Goal: Find specific page/section: Find specific page/section

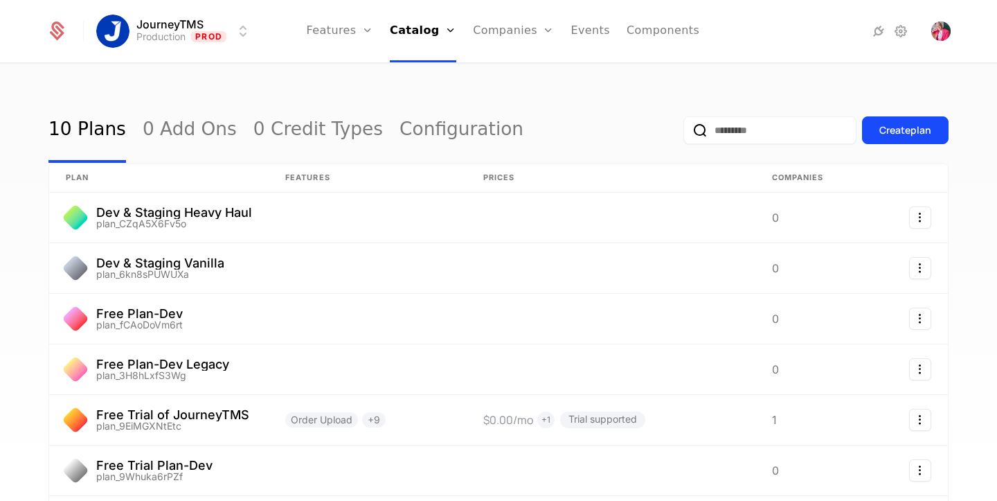
click at [508, 66] on link "Companies" at bounding box center [522, 67] width 64 height 11
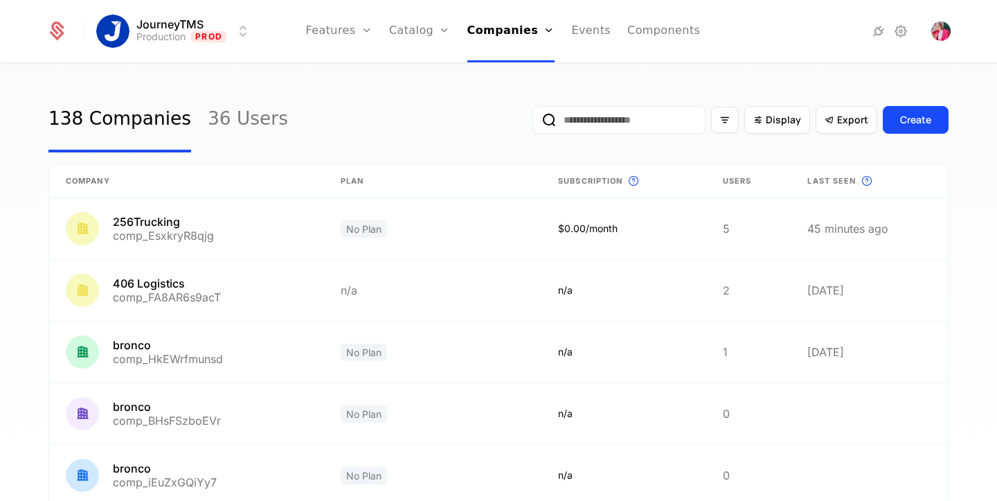
scroll to position [23, 0]
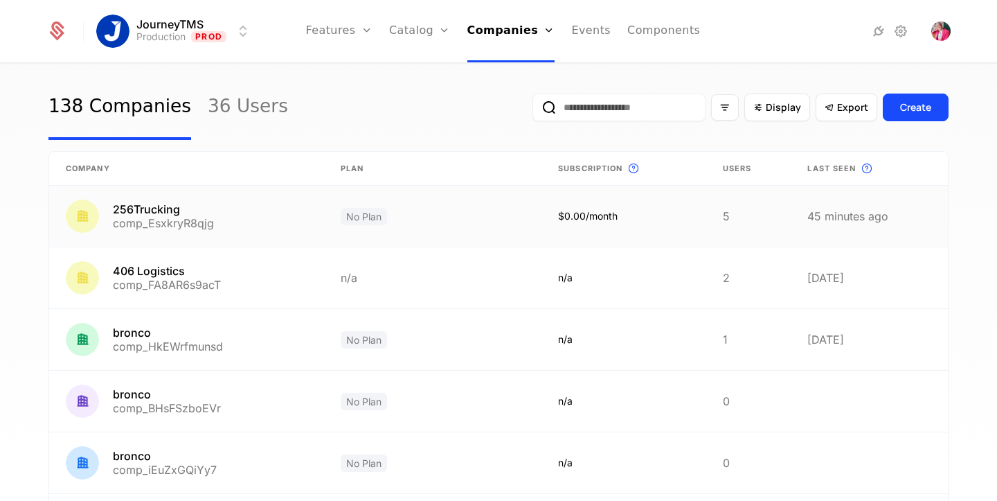
click at [247, 221] on link at bounding box center [186, 216] width 275 height 61
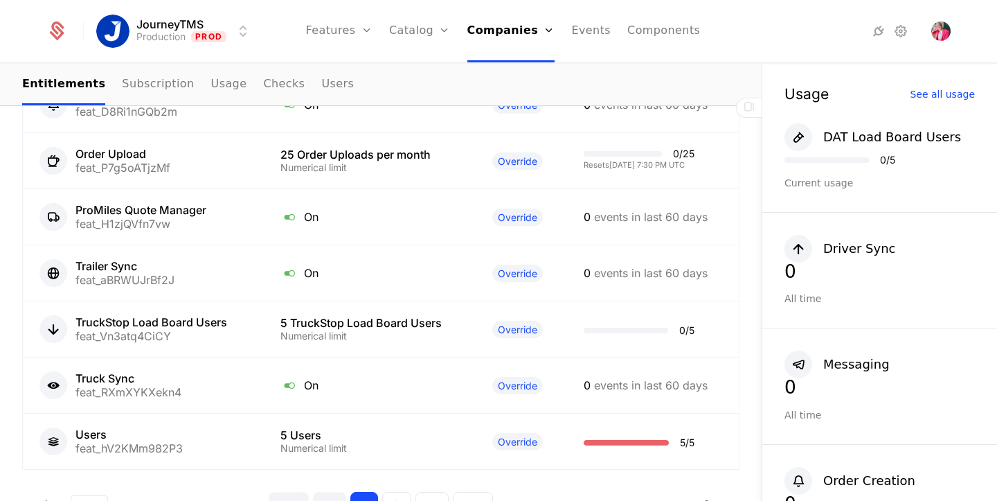
scroll to position [1654, 0]
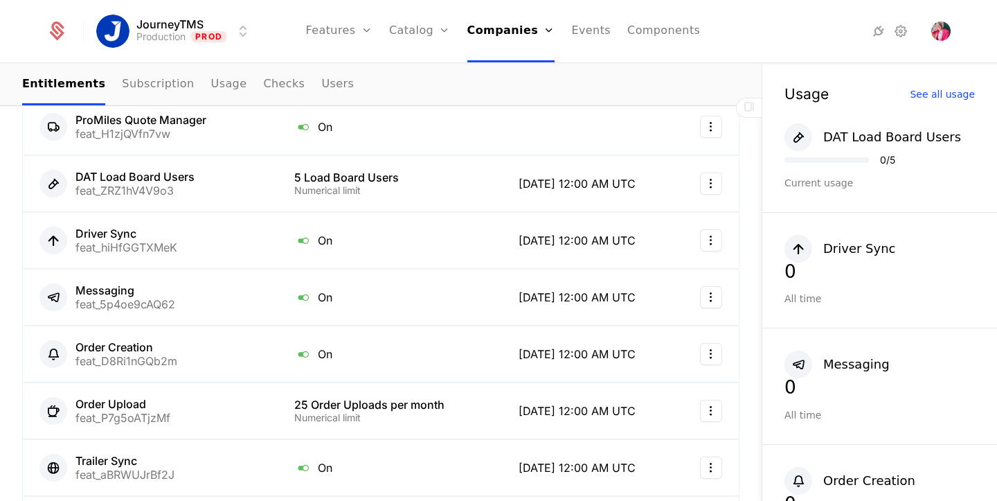
click at [162, 88] on link "Subscription" at bounding box center [158, 84] width 72 height 41
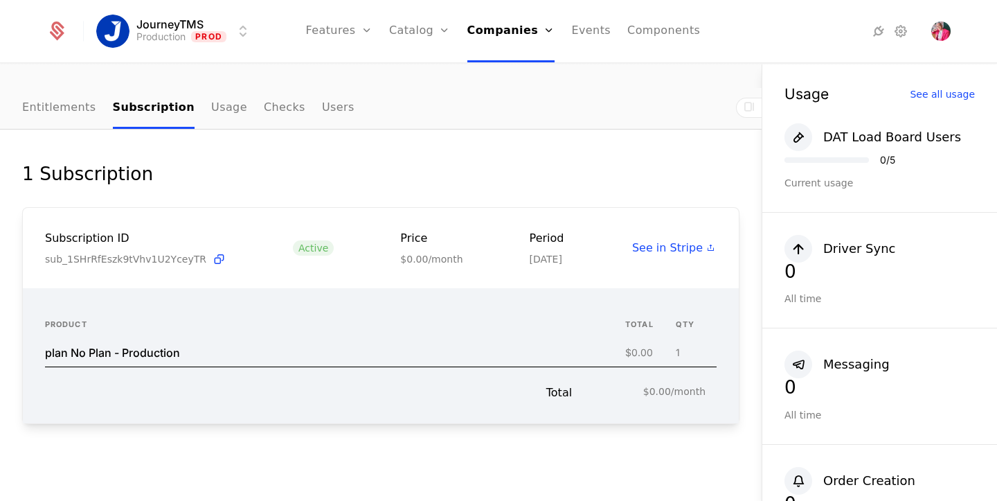
scroll to position [105, 0]
click at [211, 88] on link "Usage" at bounding box center [229, 108] width 36 height 41
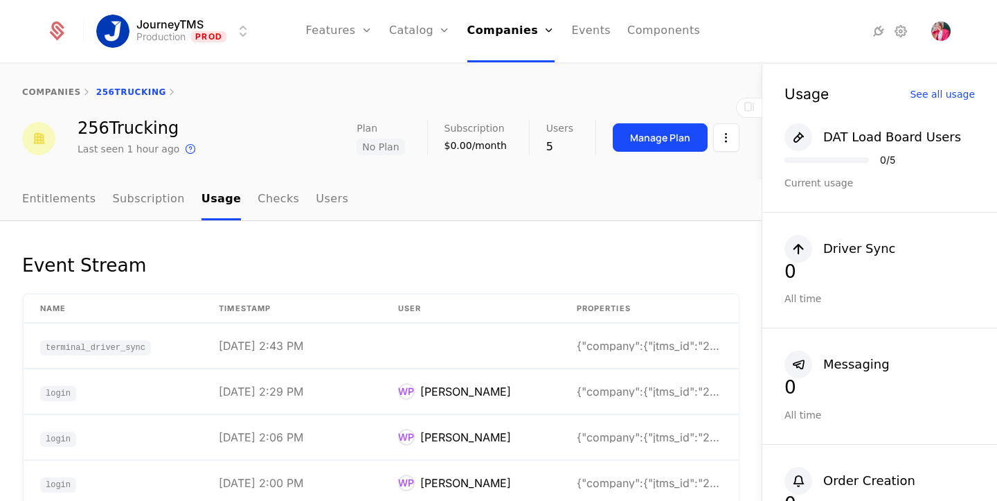
click at [134, 204] on link "Subscription" at bounding box center [149, 199] width 72 height 41
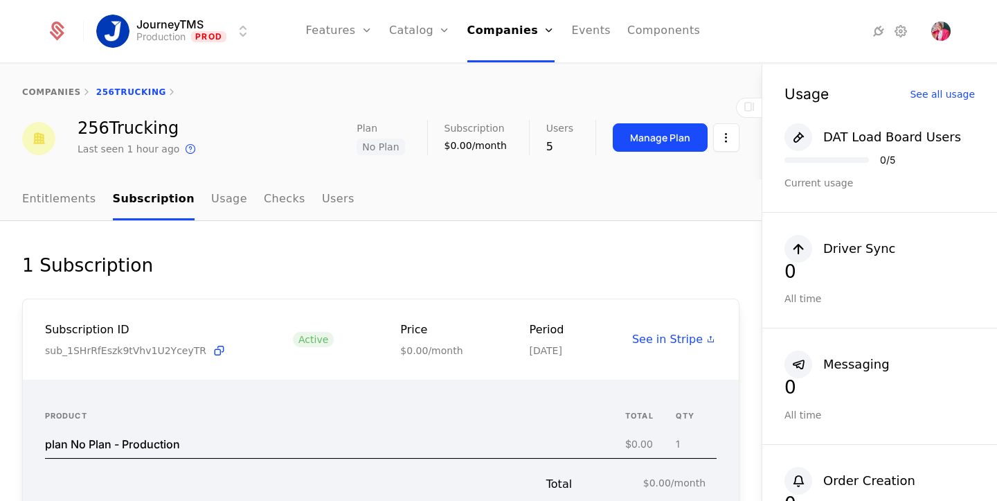
click at [337, 32] on link "Features" at bounding box center [339, 31] width 66 height 62
